Goal: Register for event/course

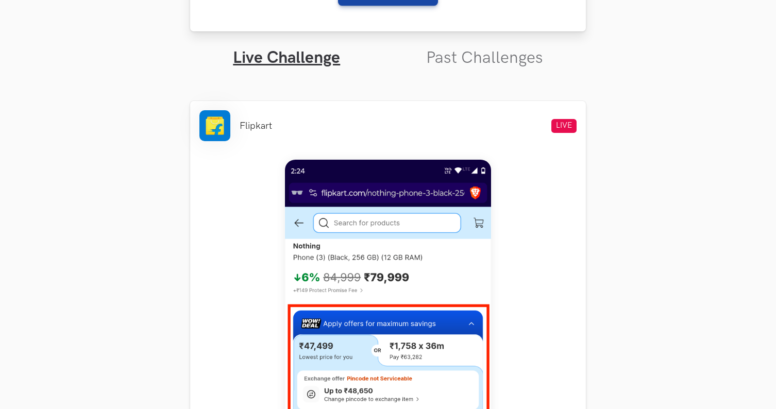
scroll to position [331, 0]
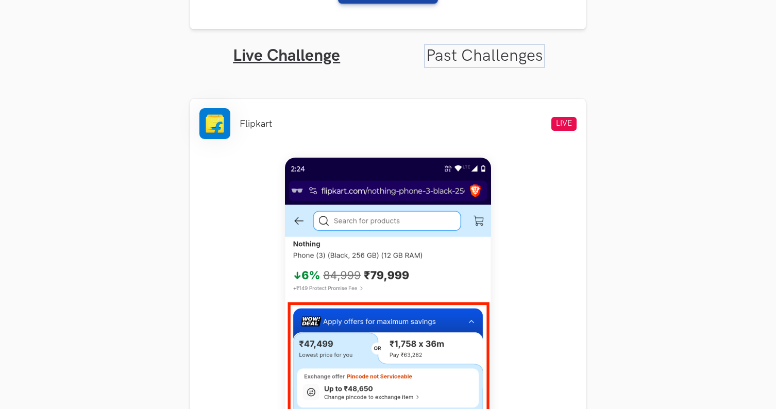
click at [485, 59] on link "Past Challenges" at bounding box center [484, 56] width 117 height 20
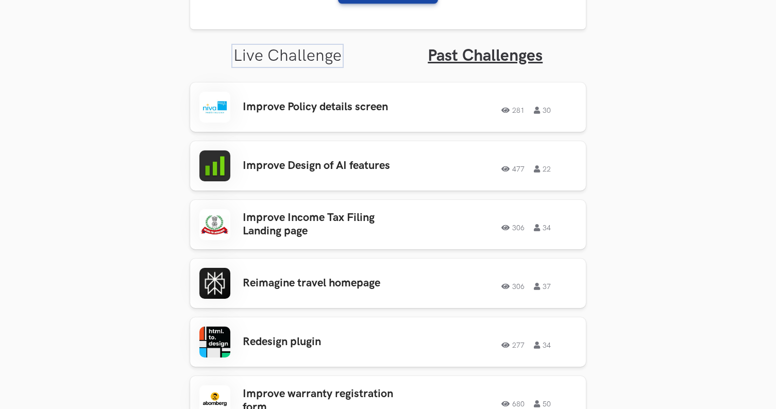
click at [300, 64] on link "Live Challenge" at bounding box center [287, 56] width 108 height 20
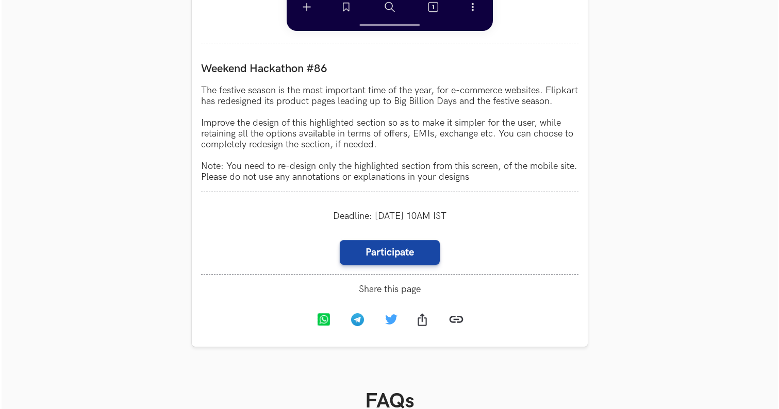
scroll to position [920, 0]
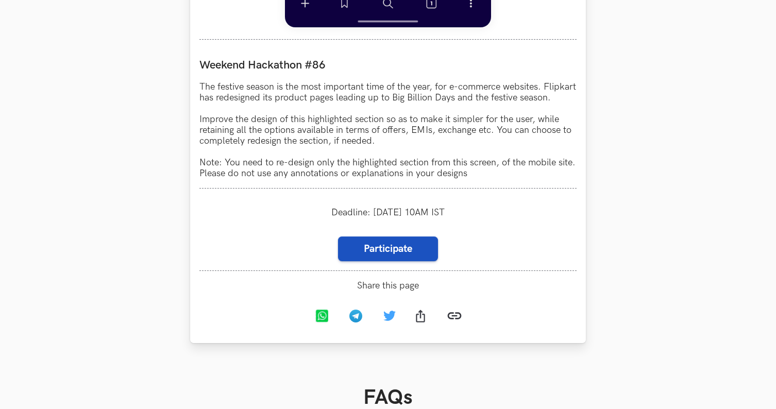
click at [422, 259] on link "Participate" at bounding box center [388, 249] width 100 height 25
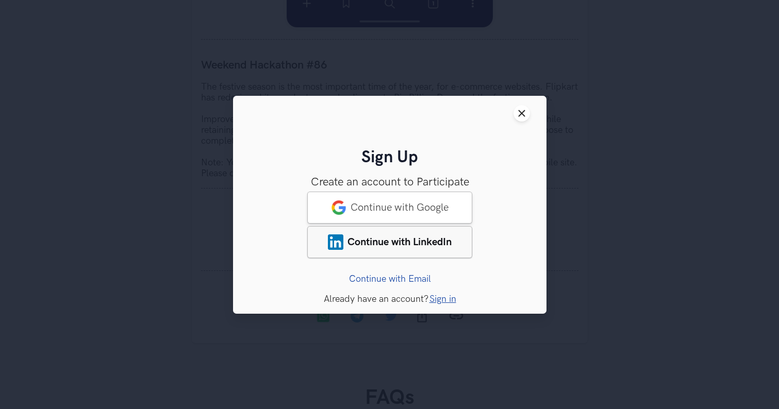
click at [443, 241] on span "Continue with LinkedIn" at bounding box center [399, 241] width 104 height 12
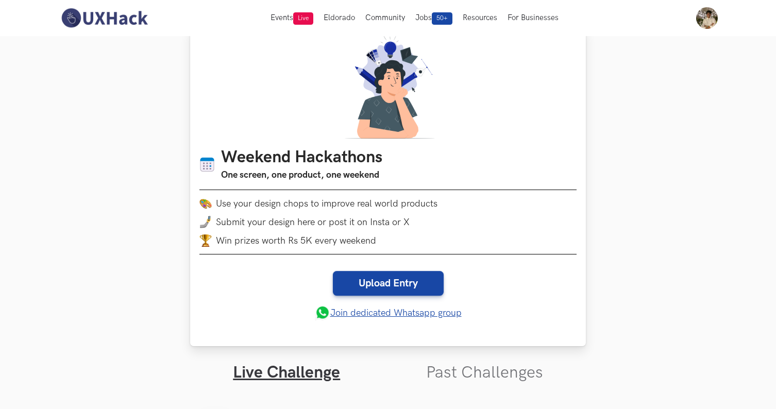
scroll to position [18, 0]
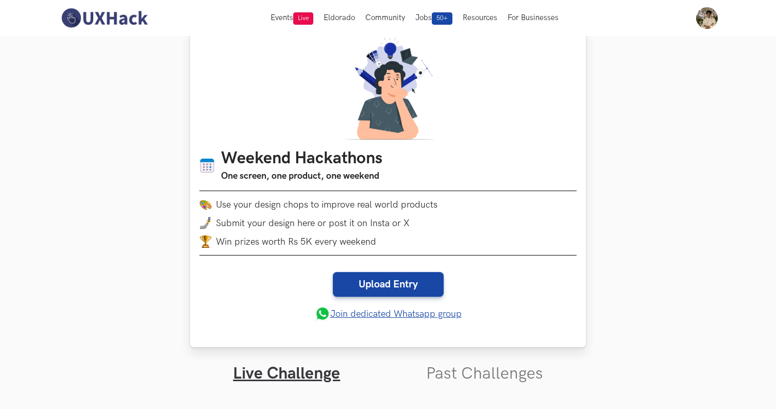
click at [431, 311] on link "Join dedicated Whatsapp group" at bounding box center [388, 313] width 147 height 15
